Goal: Find specific page/section: Find specific page/section

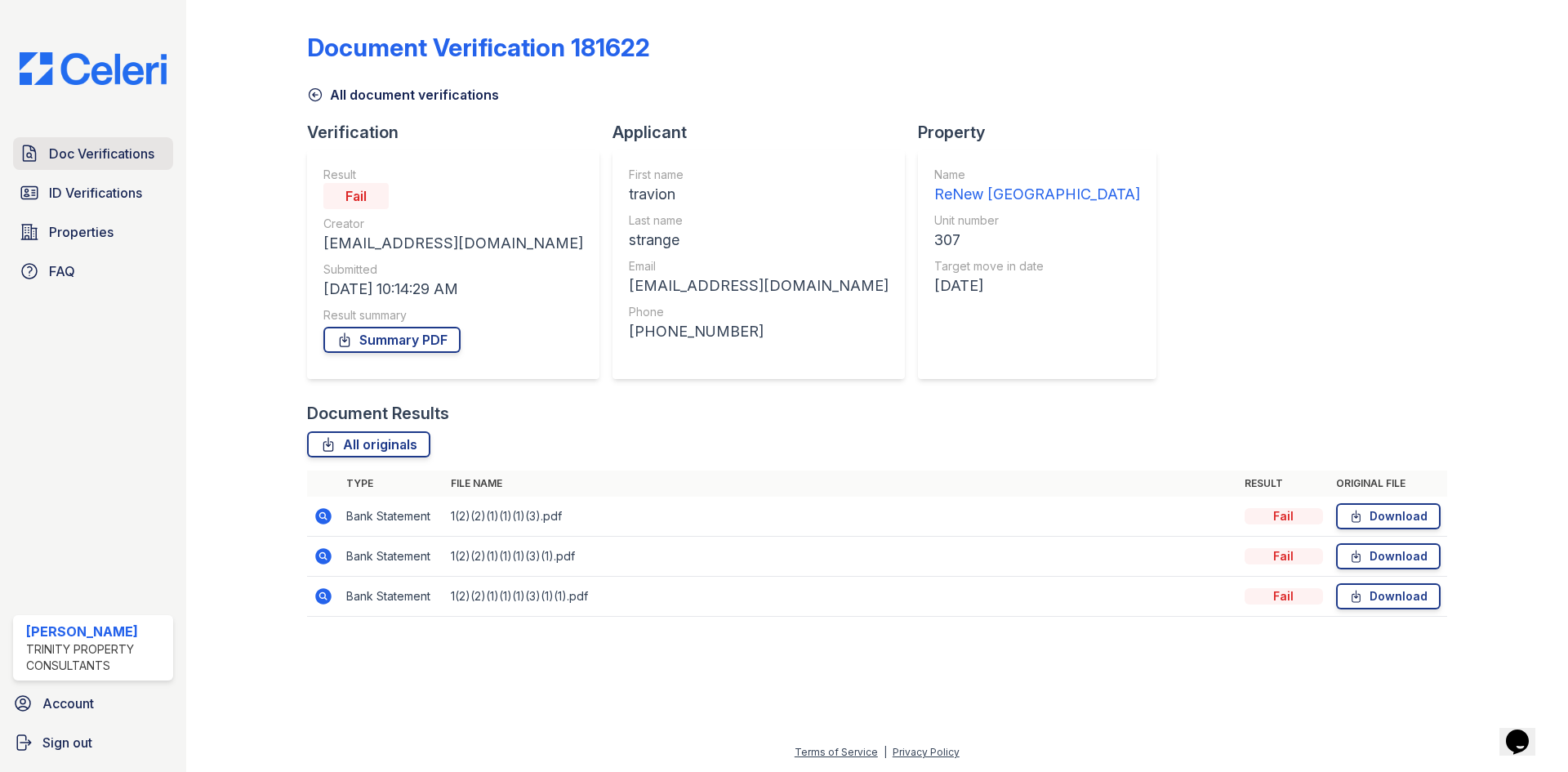
click at [131, 165] on link "Doc Verifications" at bounding box center [93, 153] width 160 height 33
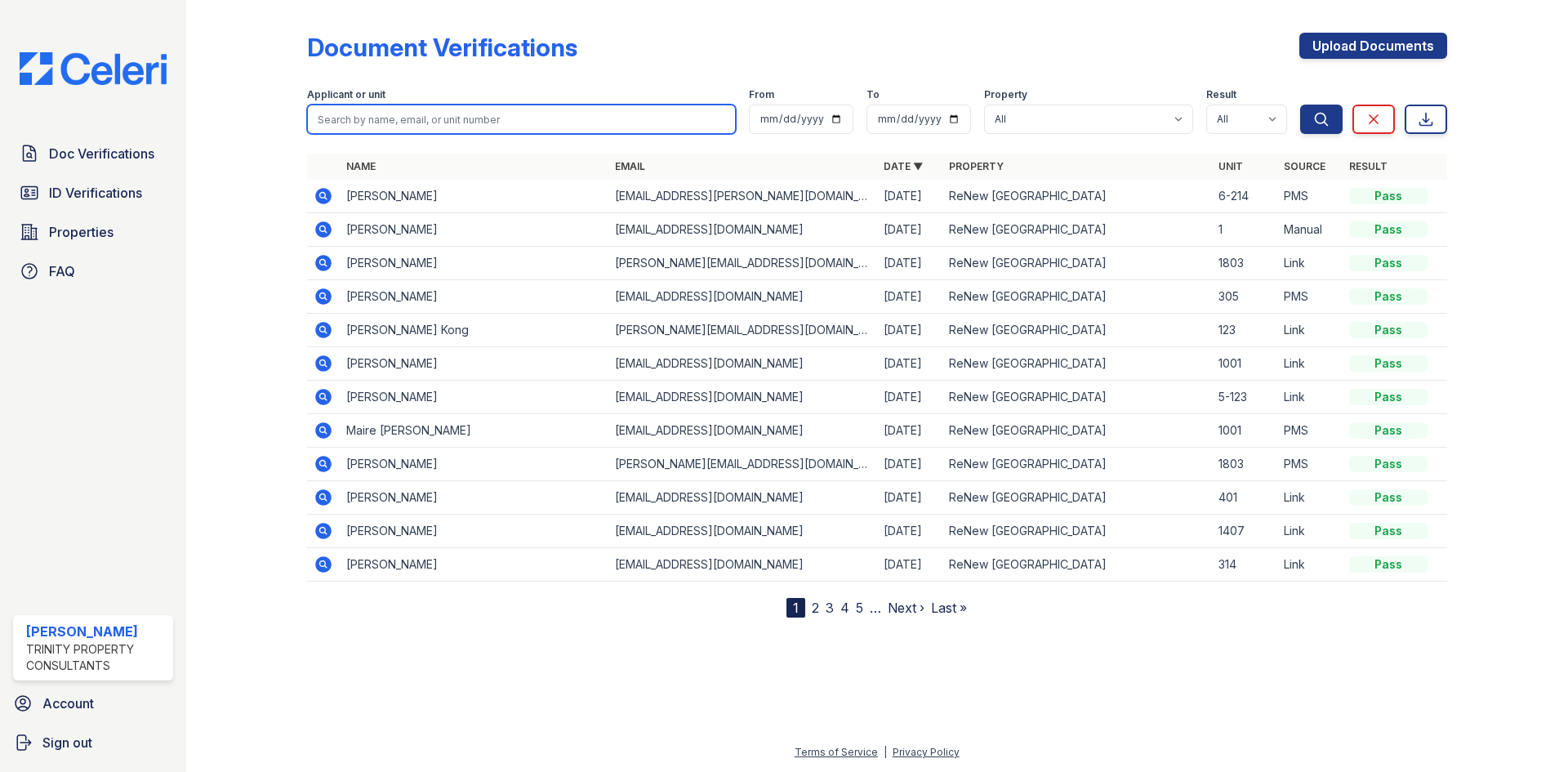
click at [455, 109] on input "search" at bounding box center [521, 119] width 429 height 29
type input "r"
type input "pranav"
click at [1300, 105] on button "Search" at bounding box center [1321, 119] width 42 height 29
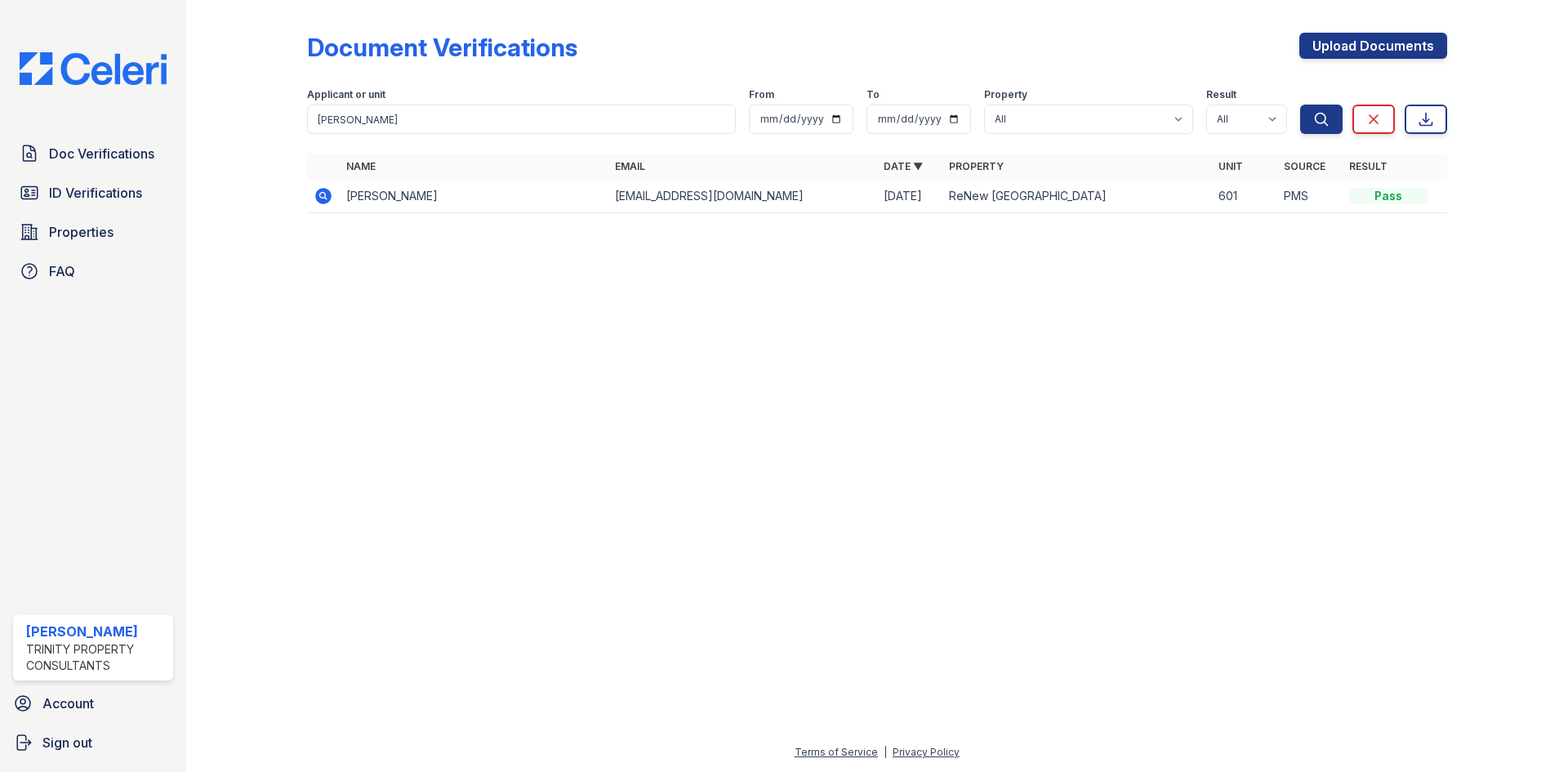
click at [327, 200] on icon at bounding box center [323, 196] width 17 height 17
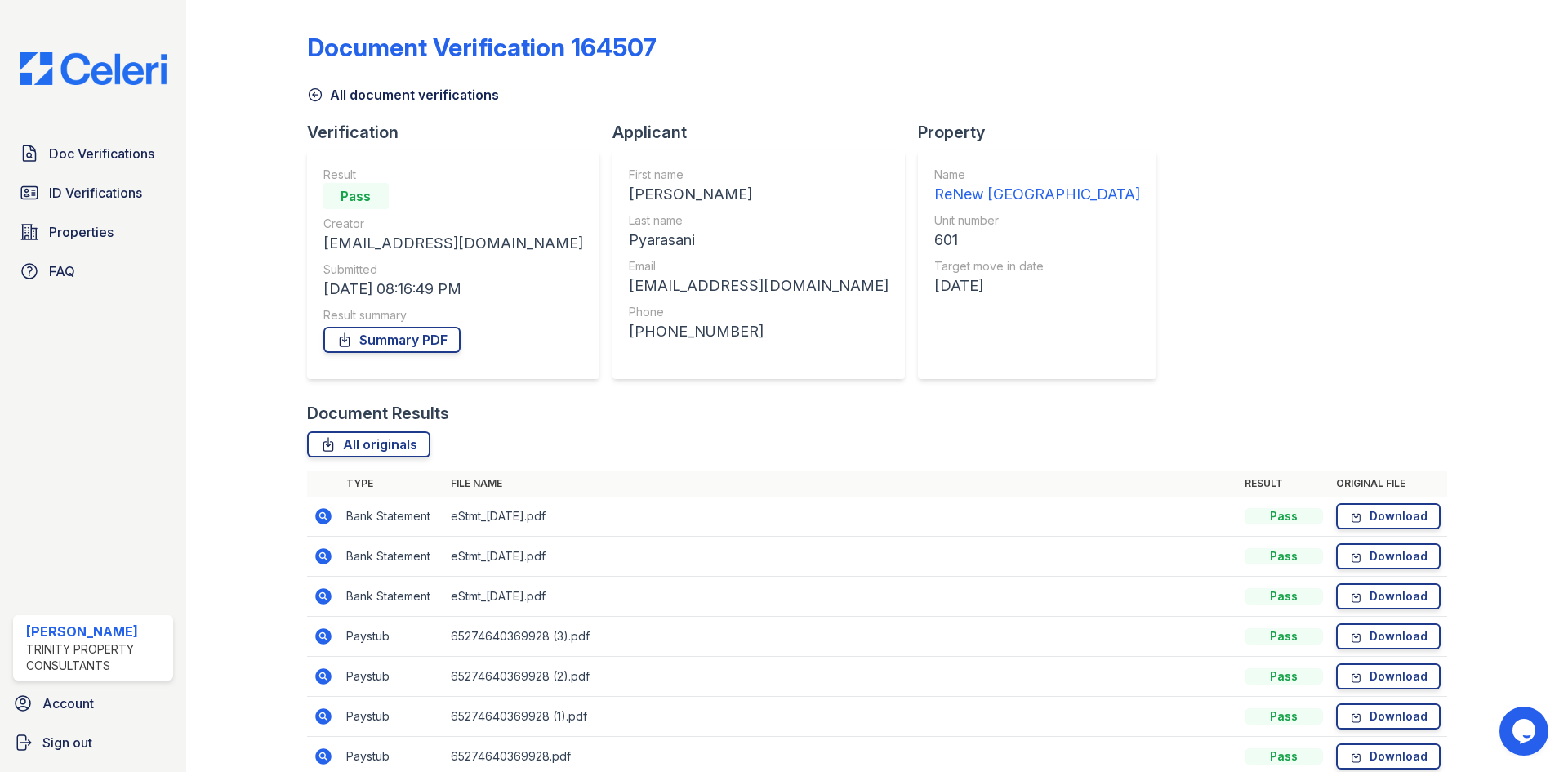
drag, startPoint x: 565, startPoint y: 241, endPoint x: 632, endPoint y: 240, distance: 67.0
click at [632, 240] on div "First name [PERSON_NAME] Last name [GEOGRAPHIC_DATA] Email [EMAIL_ADDRESS][DOMA…" at bounding box center [758, 265] width 292 height 229
copy div "Pyarasani"
